Goal: Task Accomplishment & Management: Use online tool/utility

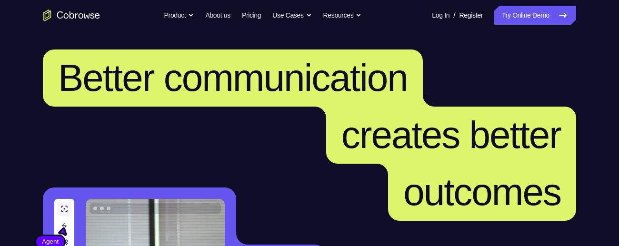
scroll to position [347, 0]
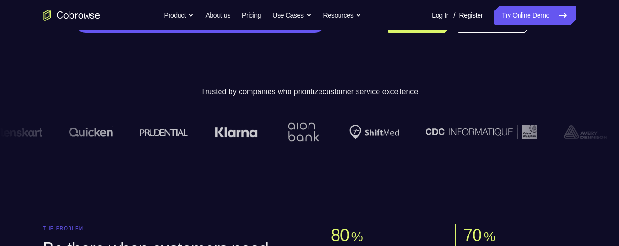
click at [530, 20] on link "Try Online Demo" at bounding box center [535, 15] width 82 height 19
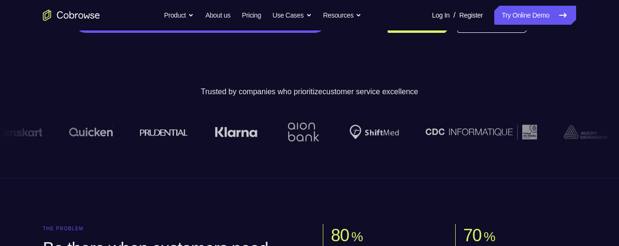
click at [530, 20] on link "Try Online Demo" at bounding box center [535, 15] width 82 height 19
click at [535, 18] on link "Try Online Demo" at bounding box center [535, 15] width 82 height 19
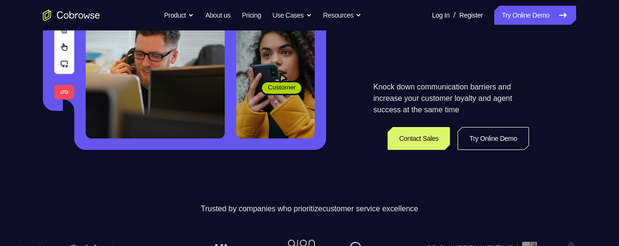
scroll to position [264, 0]
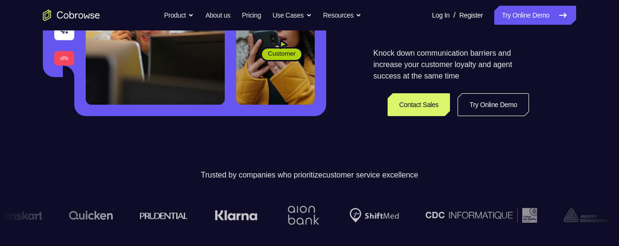
click at [508, 108] on link "Try Online Demo" at bounding box center [492, 104] width 71 height 23
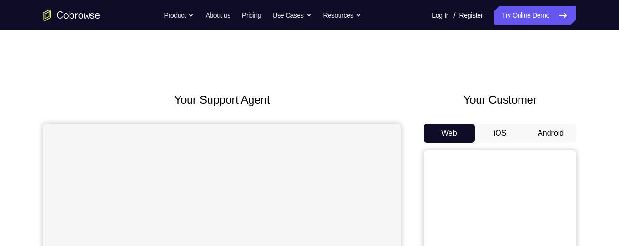
click at [565, 126] on button "Android" at bounding box center [550, 133] width 51 height 19
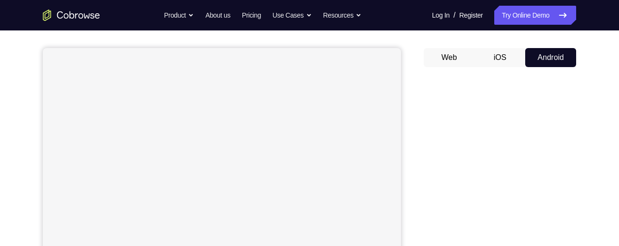
scroll to position [104, 0]
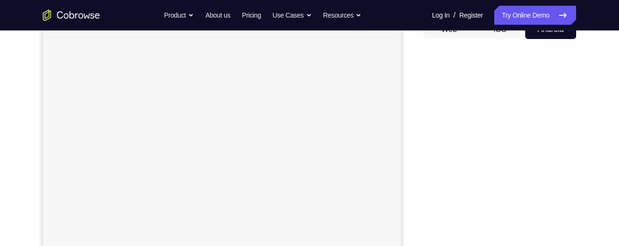
click at [557, 36] on button "Android" at bounding box center [550, 29] width 51 height 19
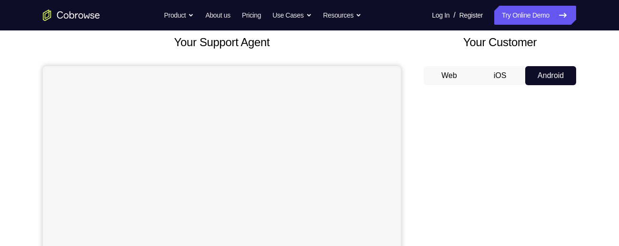
scroll to position [193, 0]
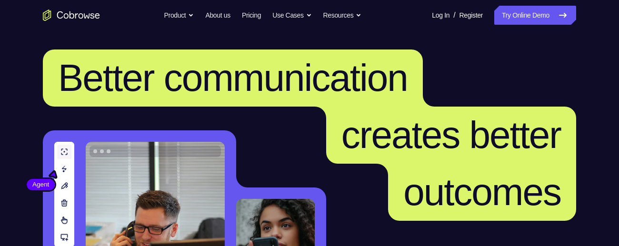
scroll to position [254, 0]
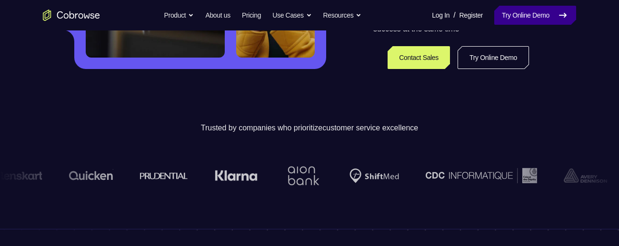
click at [551, 15] on link "Try Online Demo" at bounding box center [535, 15] width 82 height 19
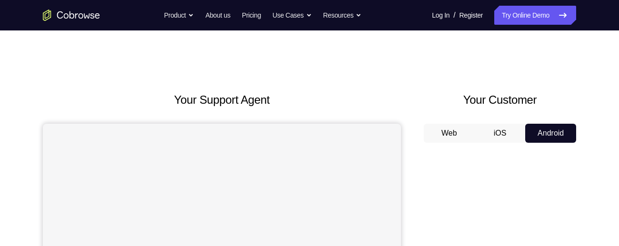
scroll to position [31, 0]
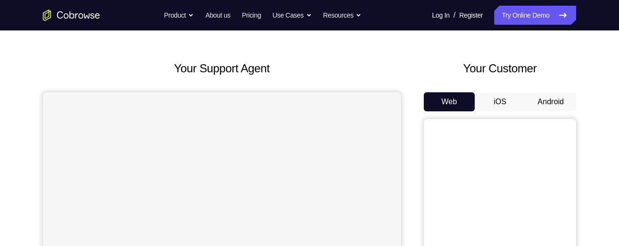
click at [551, 108] on button "Android" at bounding box center [550, 101] width 51 height 19
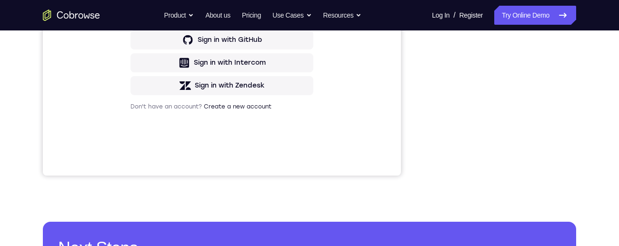
scroll to position [0, 0]
